Goal: Find contact information: Find contact information

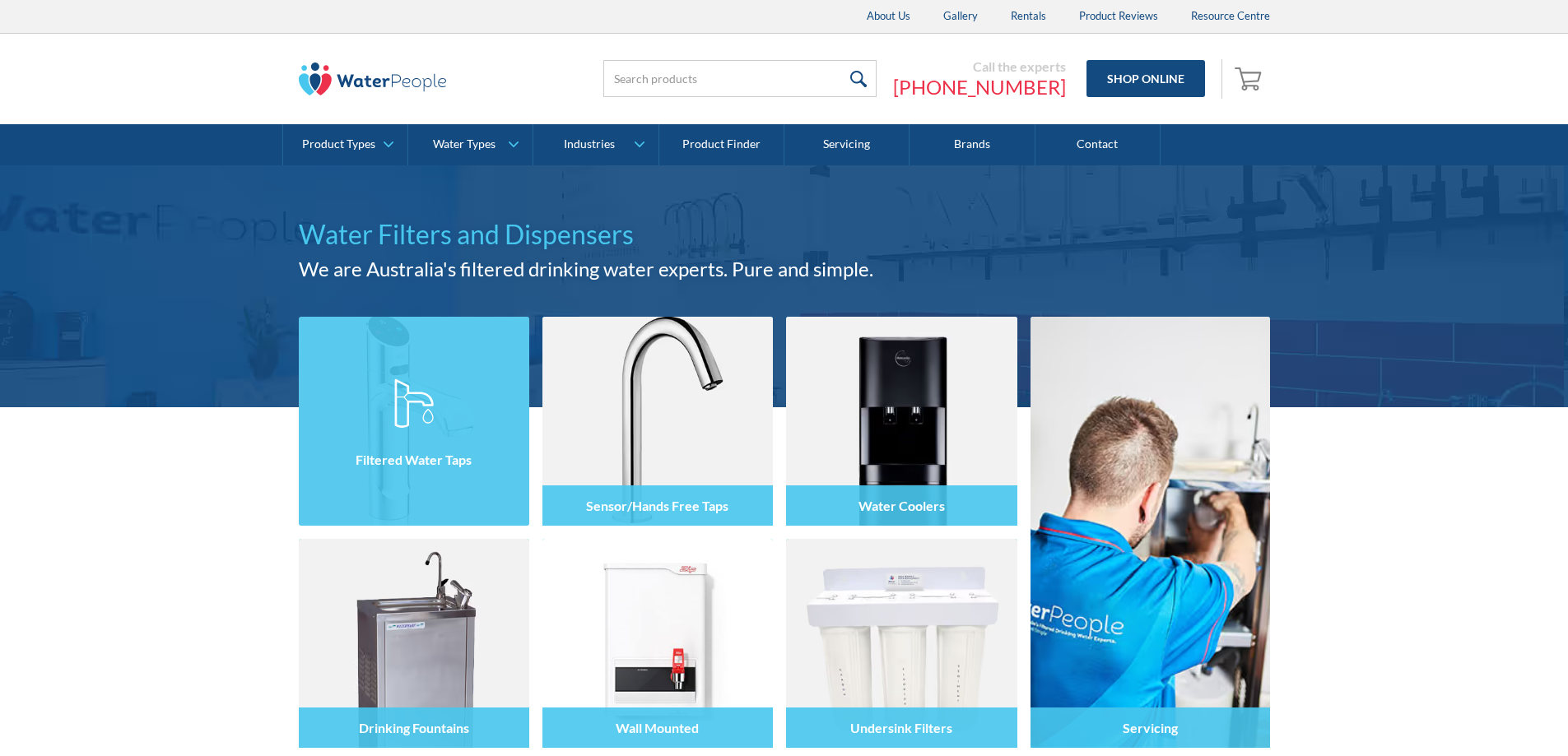
click at [510, 424] on div at bounding box center [413, 435] width 231 height 99
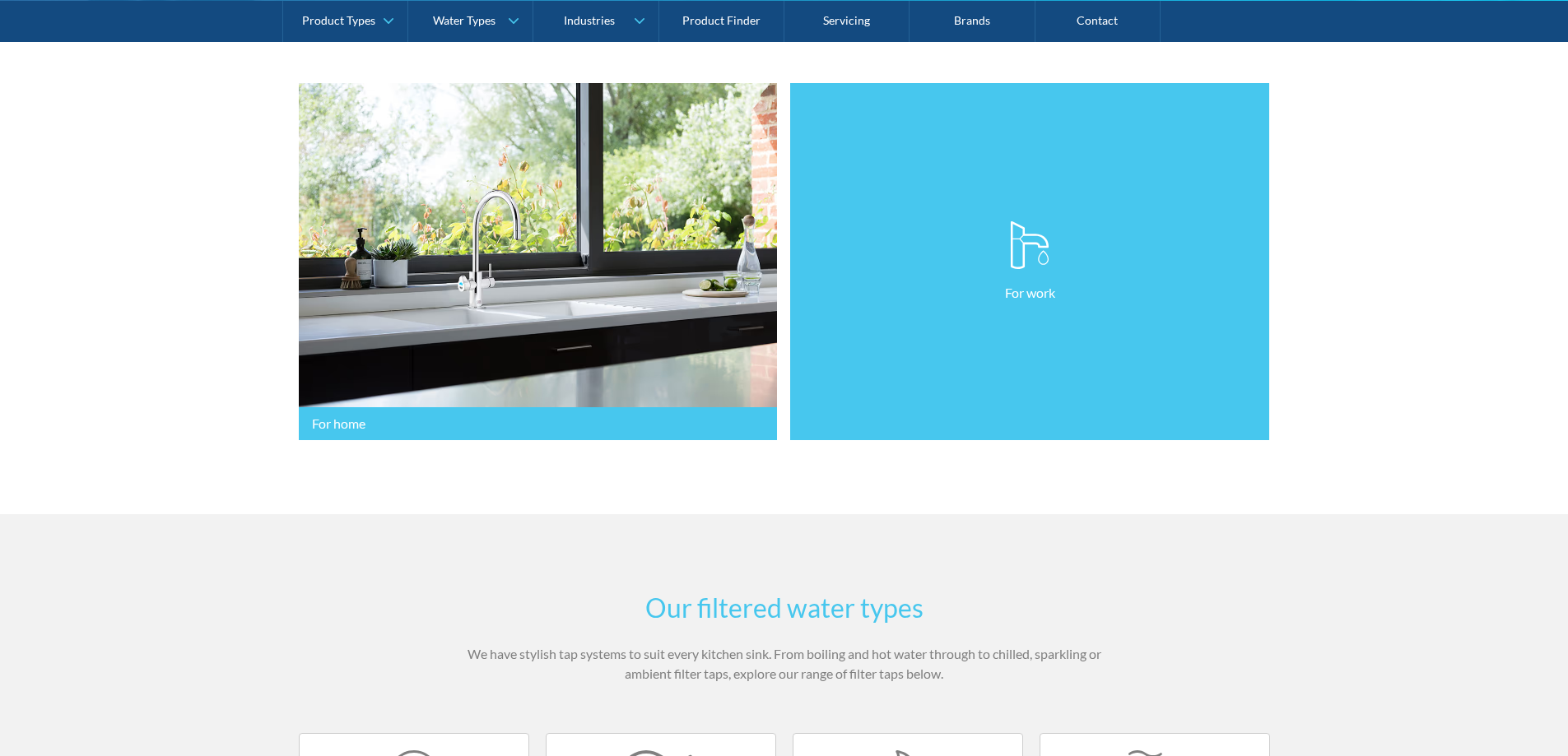
click at [1054, 412] on link "For work" at bounding box center [1030, 262] width 479 height 358
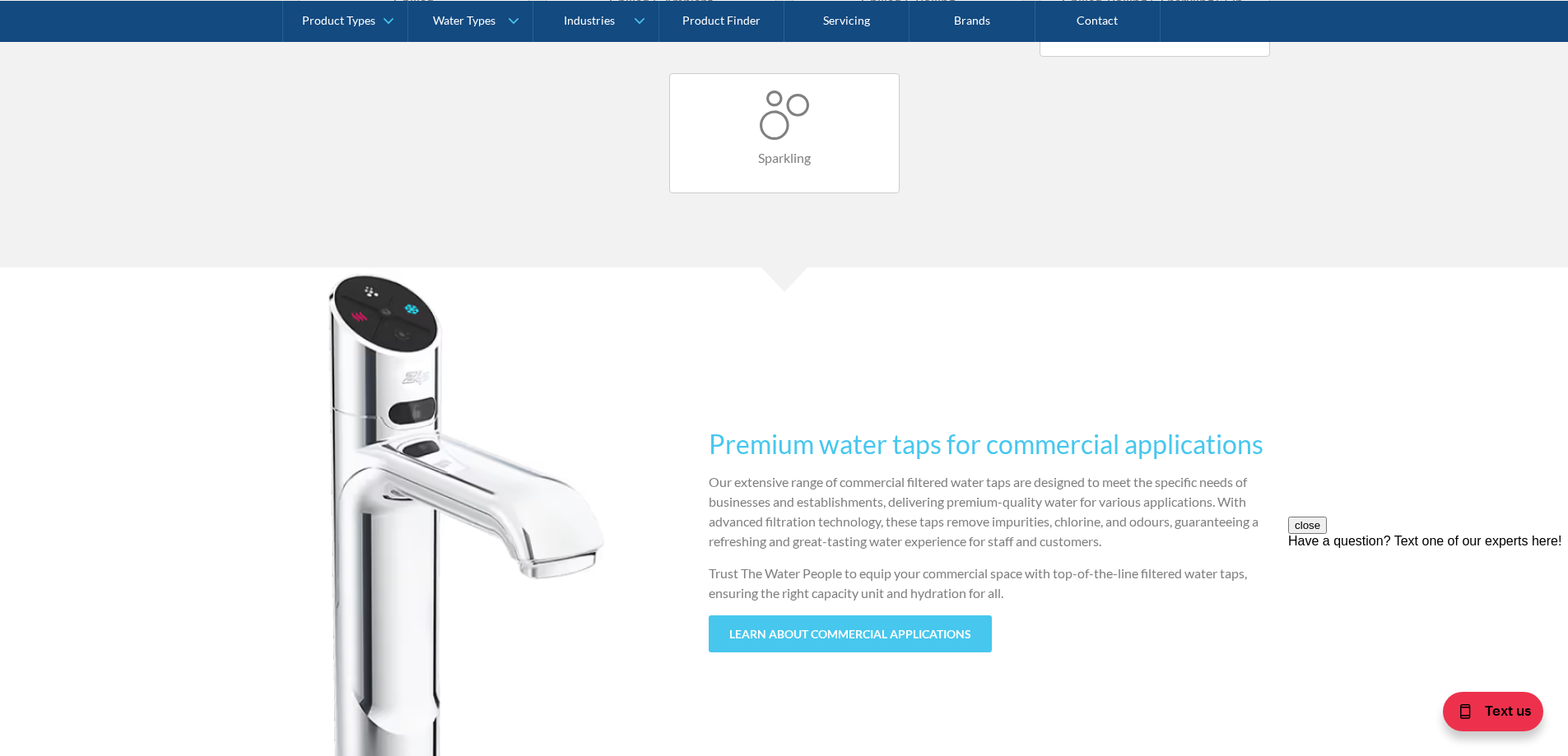
scroll to position [1563, 0]
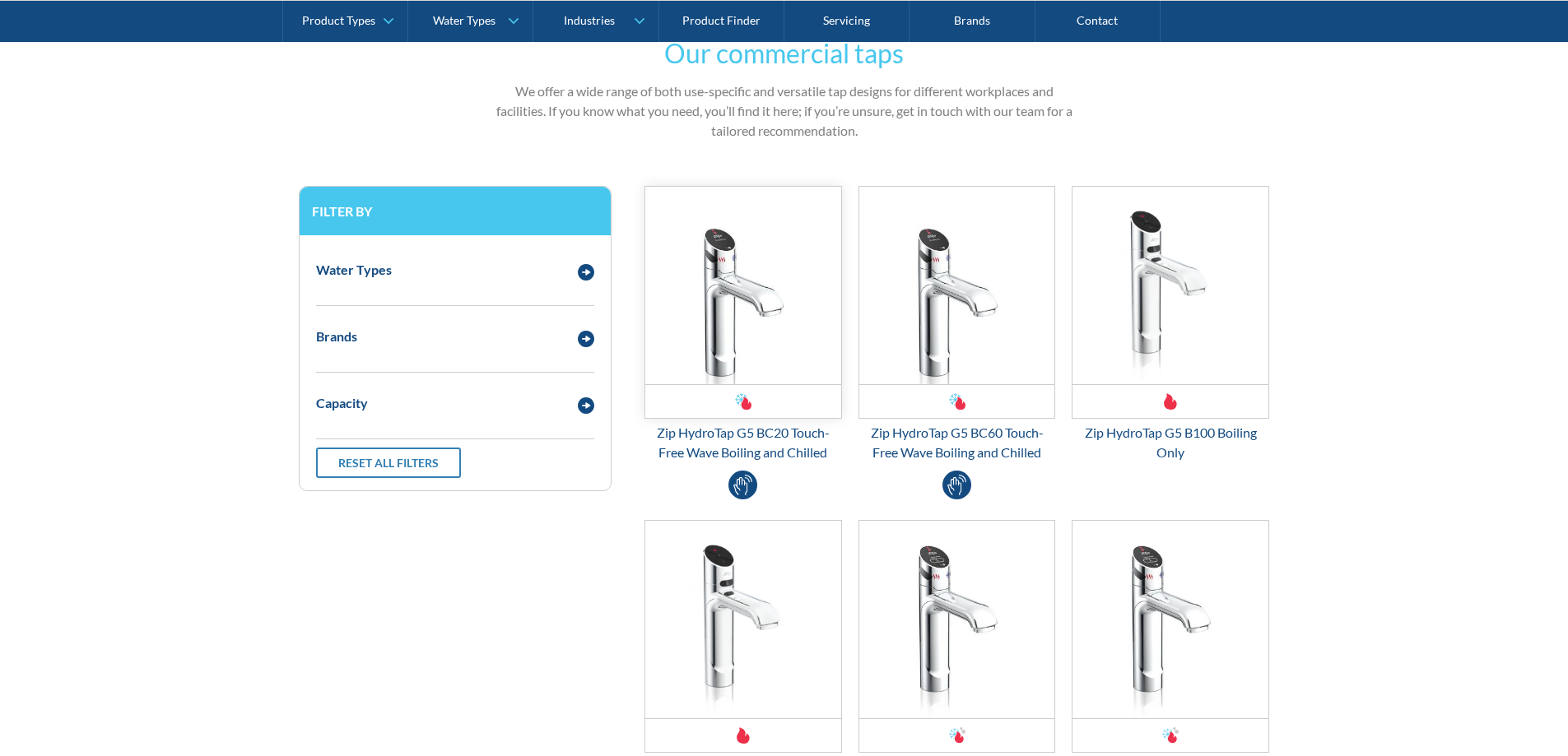
scroll to position [658, 0]
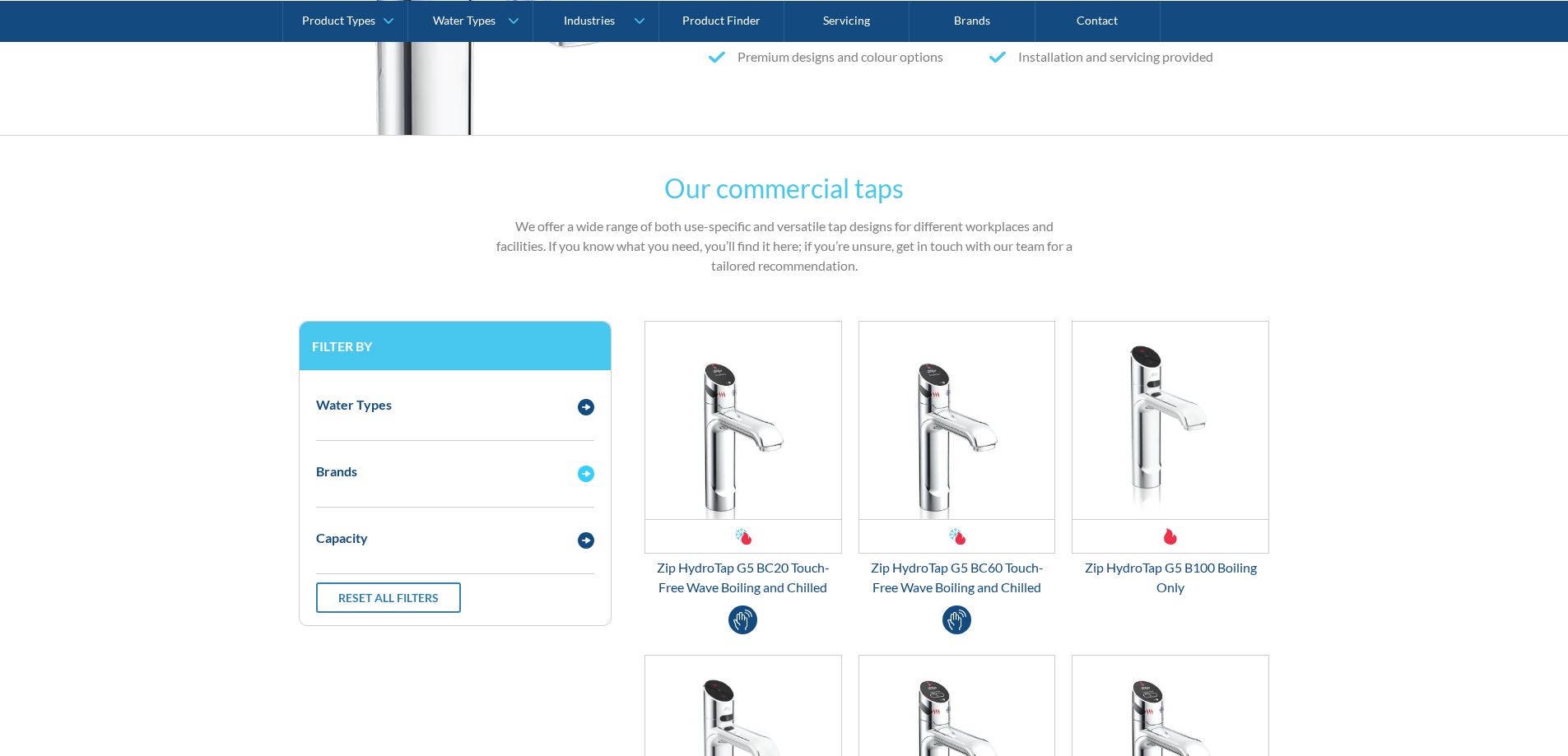
click at [580, 490] on div "Brands" at bounding box center [455, 471] width 295 height 45
click at [541, 462] on div "Brands" at bounding box center [438, 472] width 261 height 21
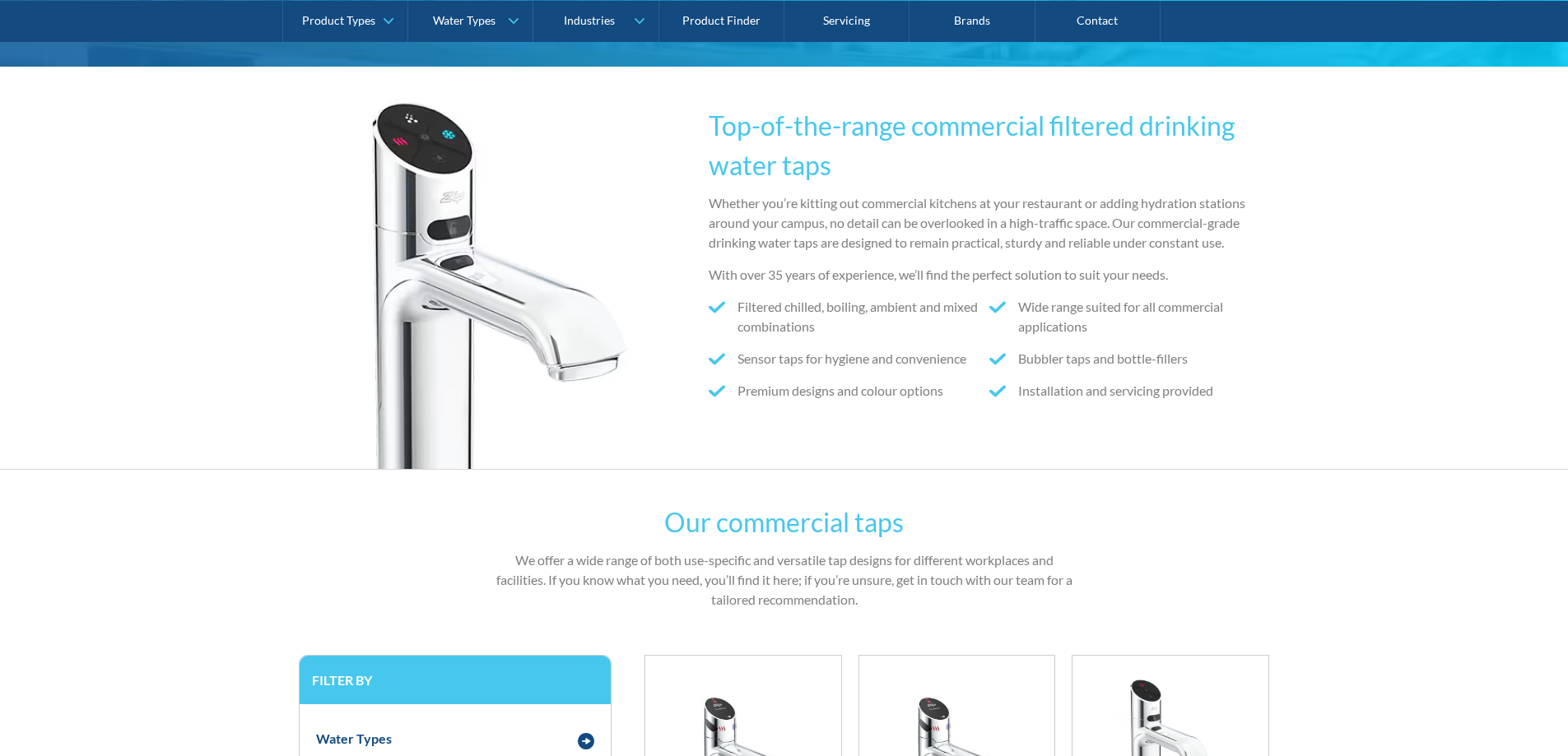
scroll to position [247, 0]
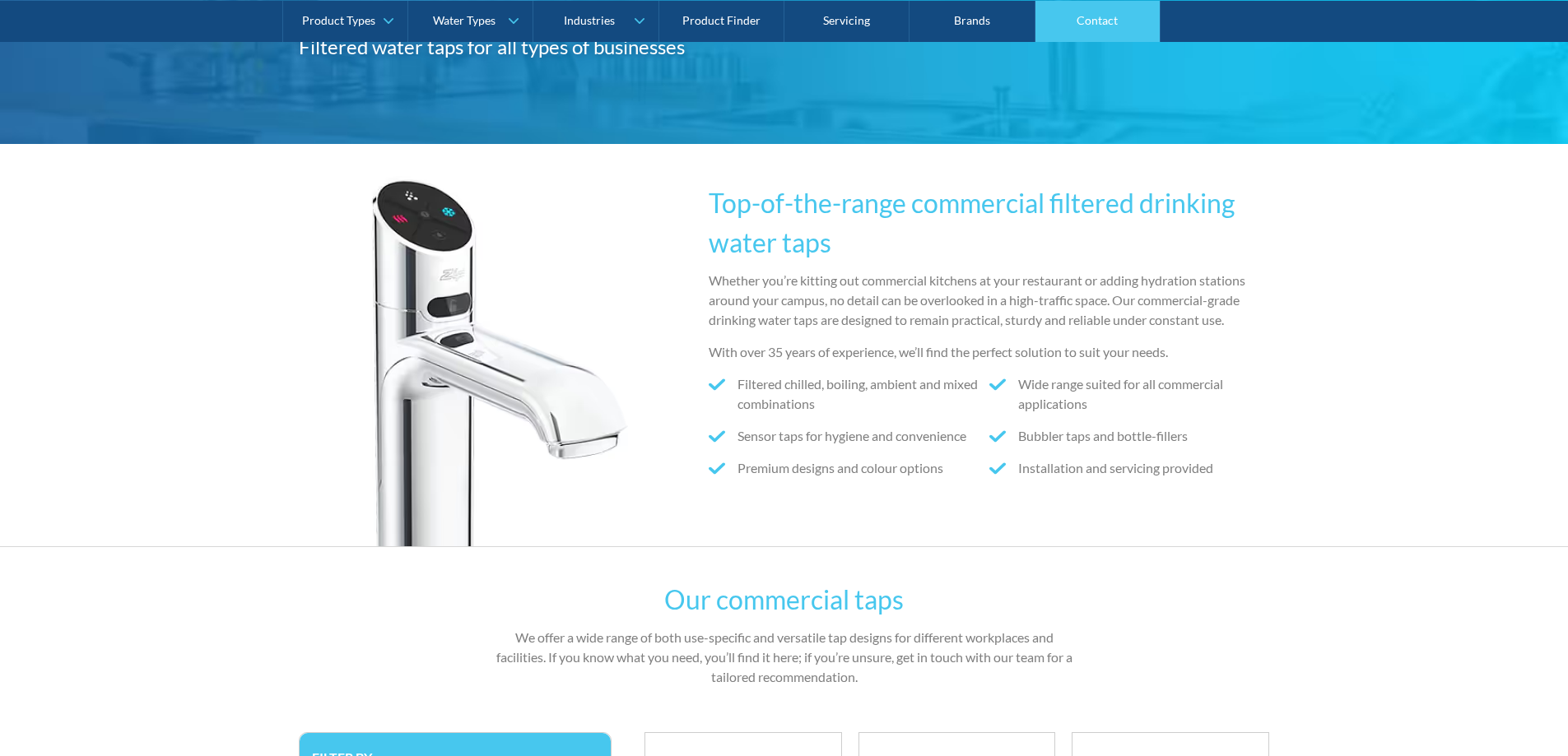
click at [1081, 15] on link "Contact" at bounding box center [1098, 21] width 125 height 41
